Goal: Task Accomplishment & Management: Manage account settings

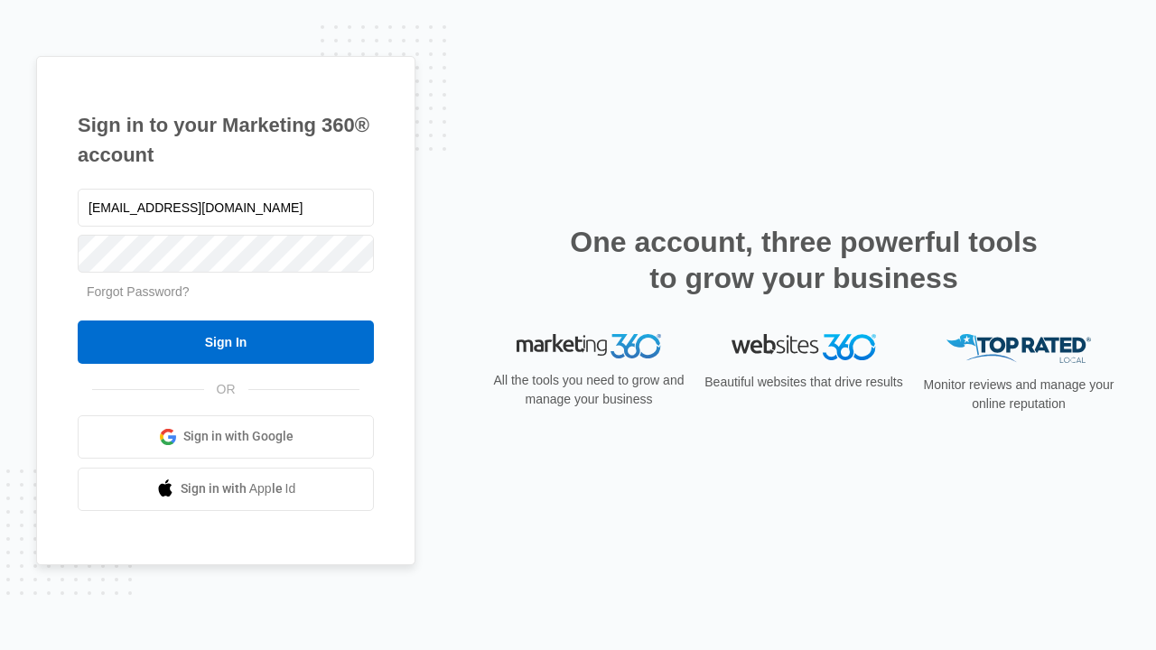
type input "[EMAIL_ADDRESS][DOMAIN_NAME]"
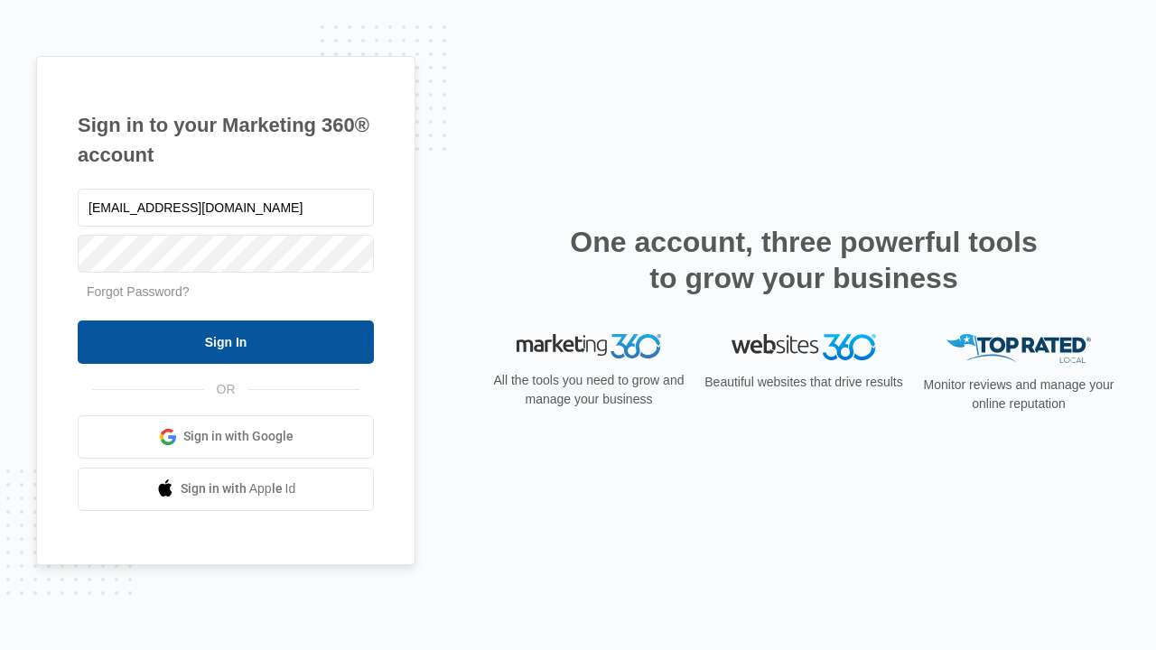
click at [226, 341] on input "Sign In" at bounding box center [226, 342] width 296 height 43
